Goal: Transaction & Acquisition: Purchase product/service

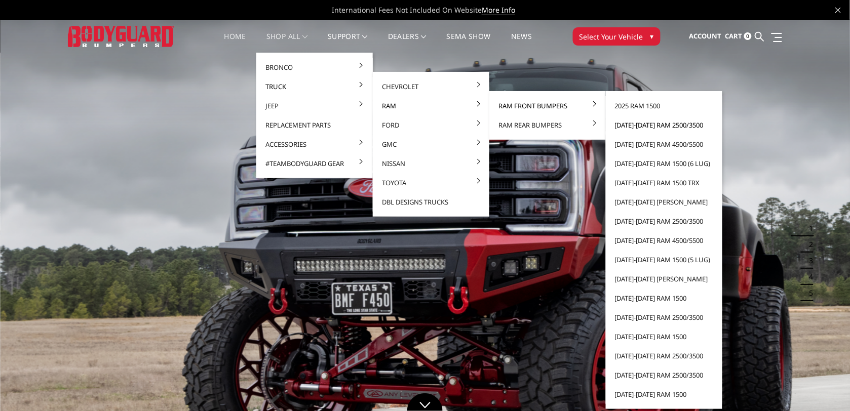
click at [671, 126] on link "[DATE]-[DATE] Ram 2500/3500" at bounding box center [664, 124] width 108 height 19
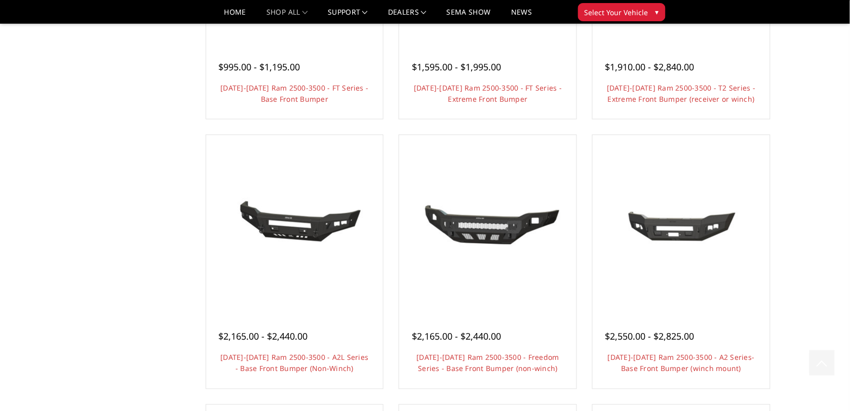
scroll to position [63, 0]
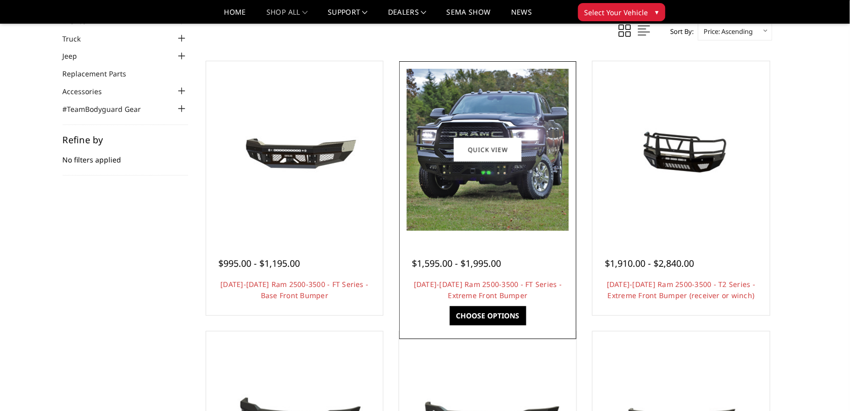
click at [499, 318] on link "Choose Options" at bounding box center [488, 315] width 76 height 19
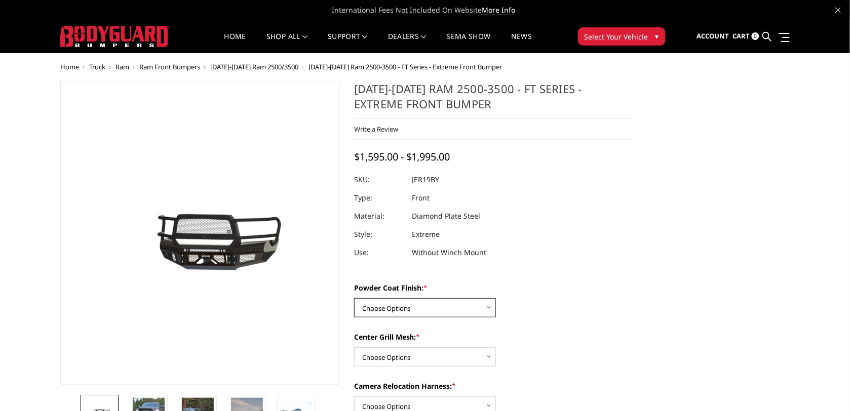
click at [488, 311] on select "Choose Options Bare Metal Gloss Black Powder Coat Textured Black Powder Coat" at bounding box center [425, 307] width 142 height 19
select select "3214"
click at [354, 298] on select "Choose Options Bare Metal Gloss Black Powder Coat Textured Black Powder Coat" at bounding box center [425, 307] width 142 height 19
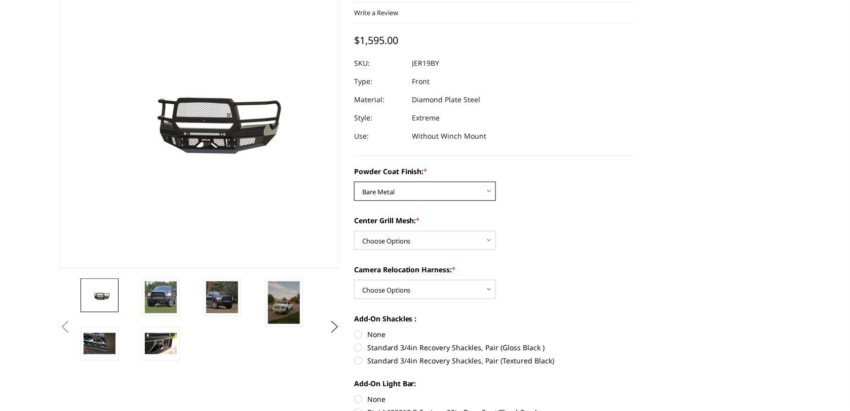
scroll to position [127, 0]
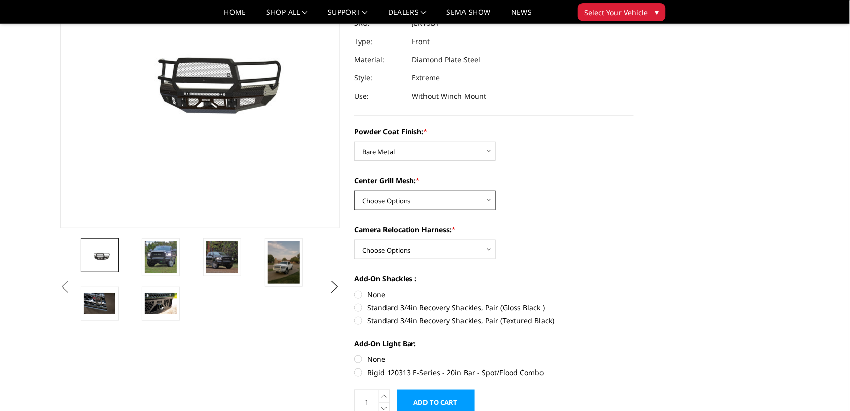
click at [489, 201] on select "Choose Options WITH Expanded Metal in Center Grill WITHOUT Expanded Metal in Ce…" at bounding box center [425, 200] width 142 height 19
click at [569, 173] on div "Powder Coat Finish: * Choose Options Bare Metal Gloss Black Powder Coat Texture…" at bounding box center [494, 251] width 280 height 250
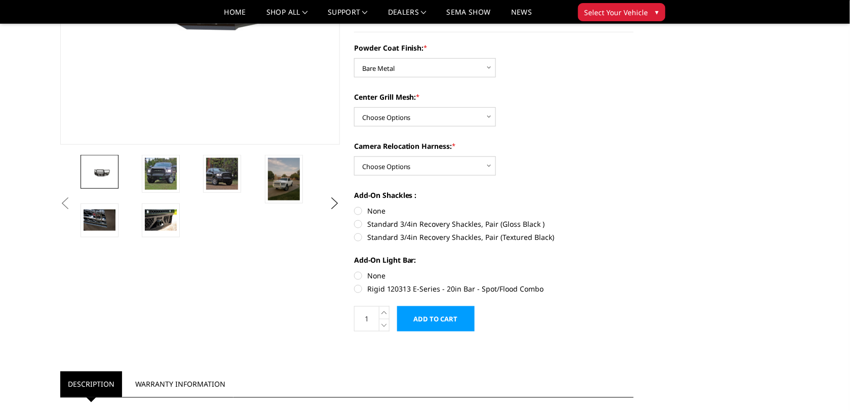
scroll to position [253, 0]
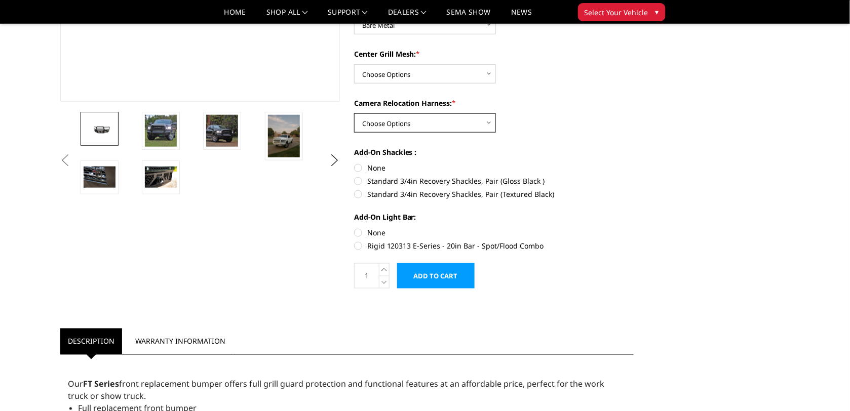
click at [488, 126] on select "Choose Options WITH Camera Relocation Harness WITHOUT Camera Relocation Harness" at bounding box center [425, 122] width 142 height 19
click at [489, 124] on select "Choose Options WITH Camera Relocation Harness WITHOUT Camera Relocation Harness" at bounding box center [425, 122] width 142 height 19
select select "3219"
click at [354, 113] on select "Choose Options WITH Camera Relocation Harness WITHOUT Camera Relocation Harness" at bounding box center [425, 122] width 142 height 19
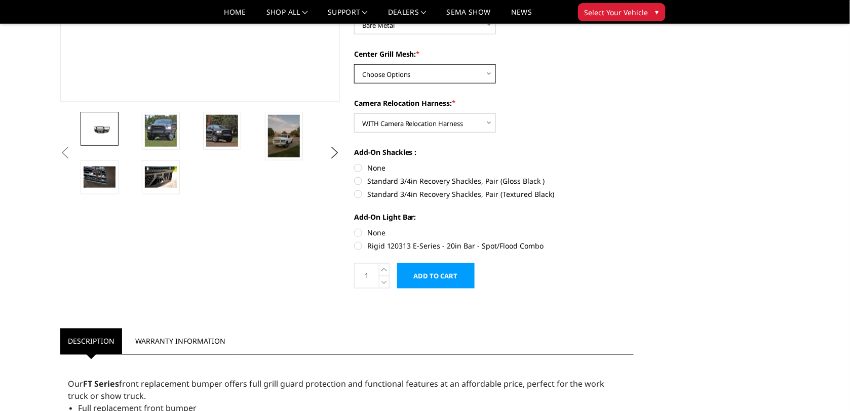
click at [486, 71] on select "Choose Options WITH Expanded Metal in Center Grill WITHOUT Expanded Metal in Ce…" at bounding box center [425, 73] width 142 height 19
select select "3218"
click at [354, 64] on select "Choose Options WITH Expanded Metal in Center Grill WITHOUT Expanded Metal in Ce…" at bounding box center [425, 73] width 142 height 19
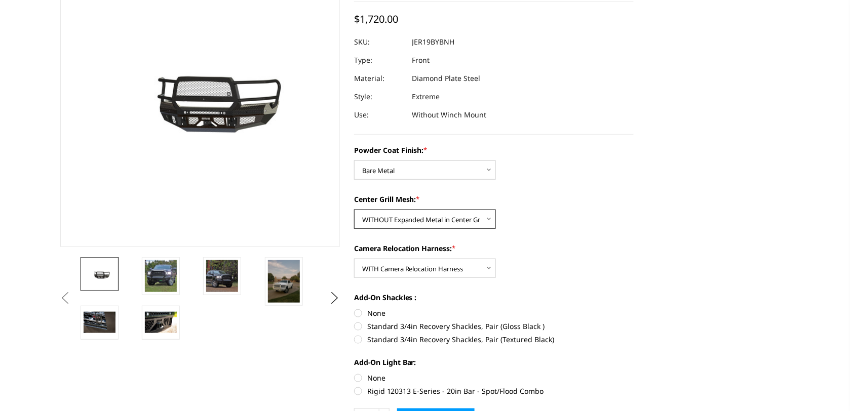
scroll to position [0, 0]
